Goal: Information Seeking & Learning: Learn about a topic

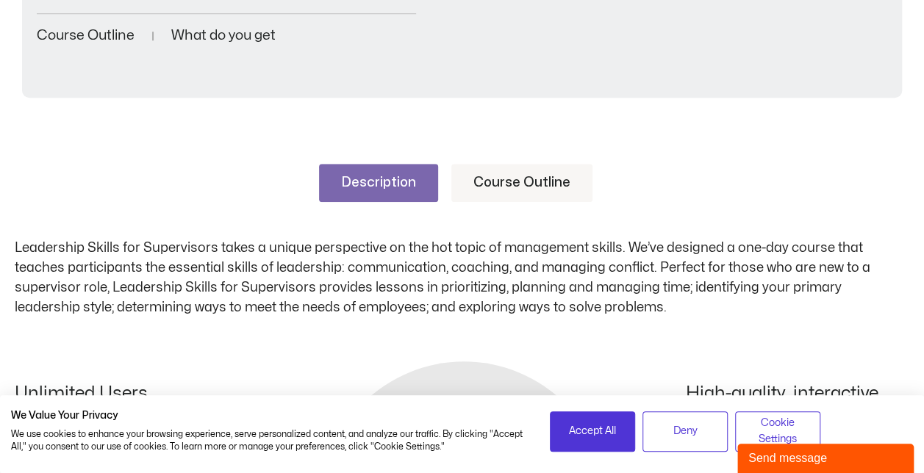
scroll to position [588, 0]
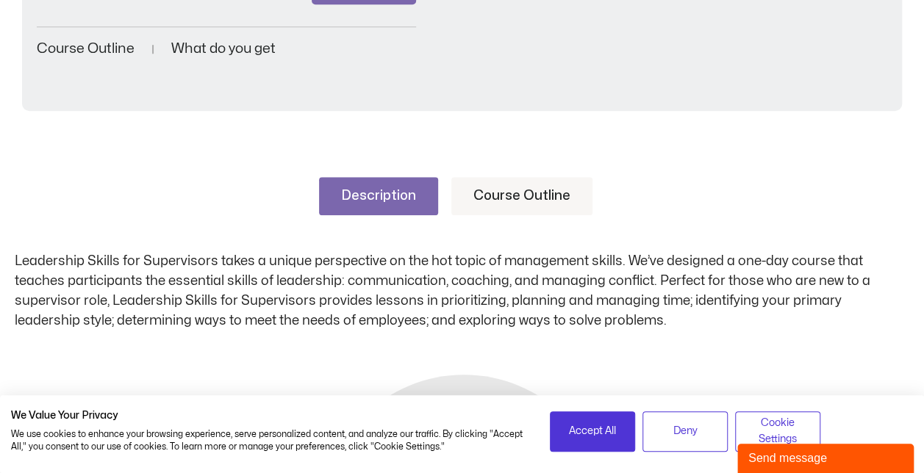
click at [504, 209] on link "Course Outline" at bounding box center [521, 196] width 141 height 38
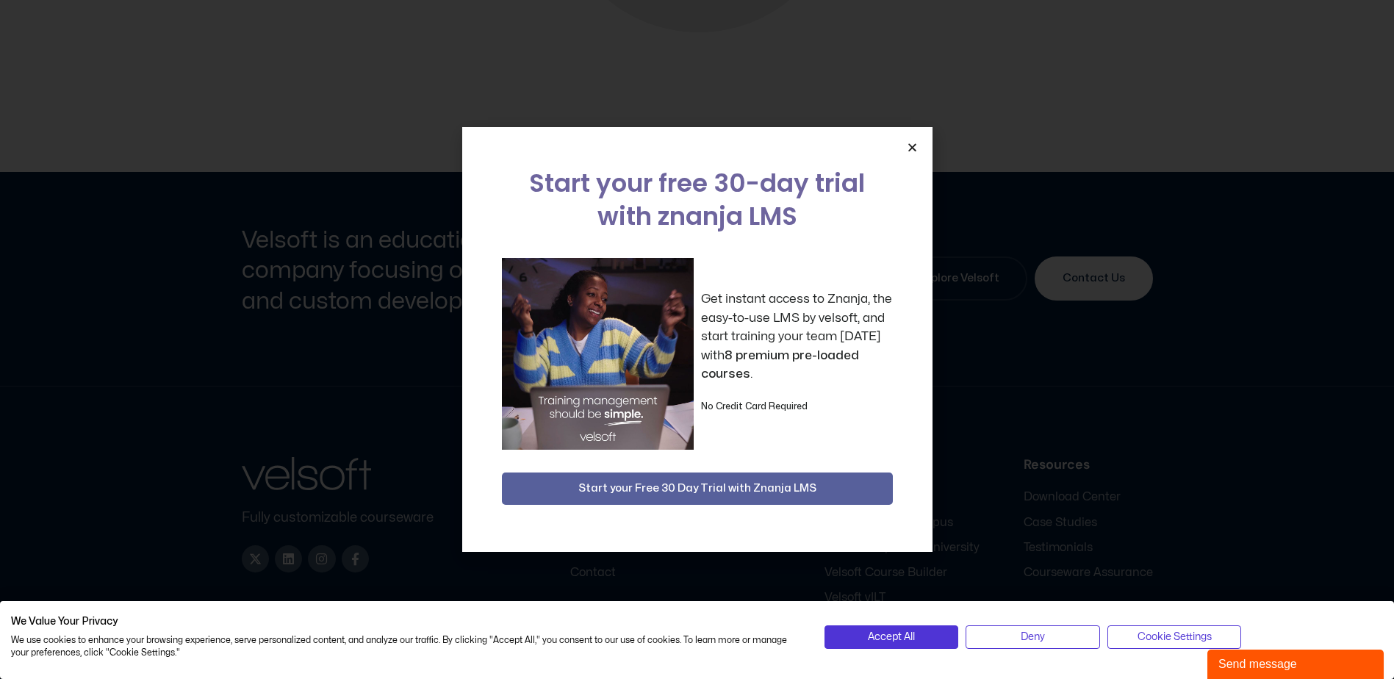
scroll to position [1908, 0]
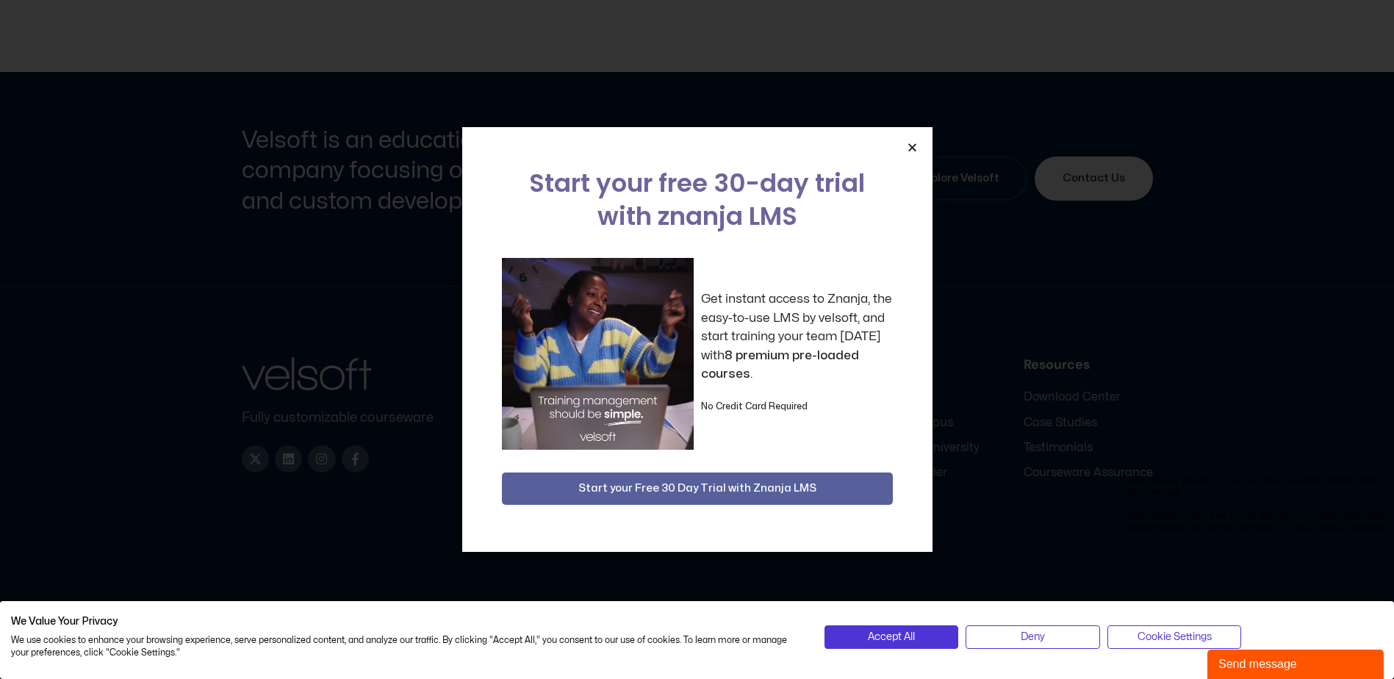
click at [907, 143] on icon "Close" at bounding box center [912, 147] width 11 height 11
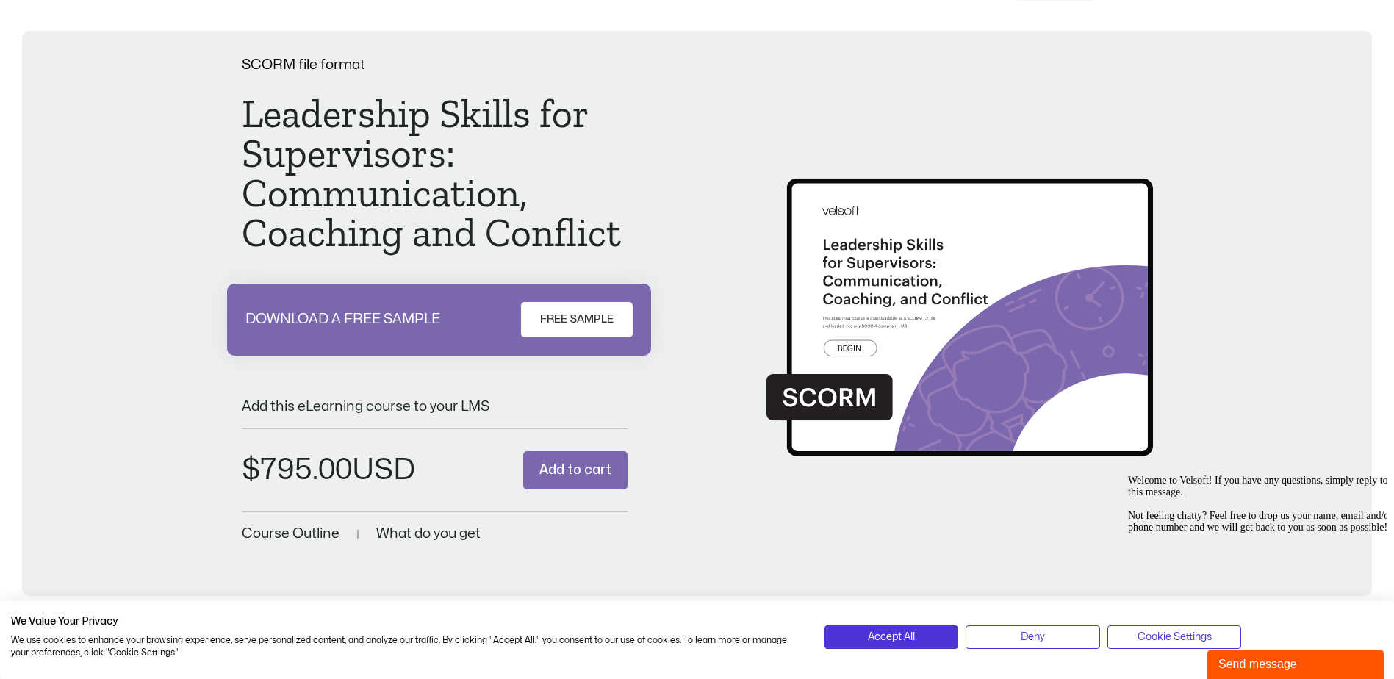
scroll to position [0, 0]
